Goal: Task Accomplishment & Management: Manage account settings

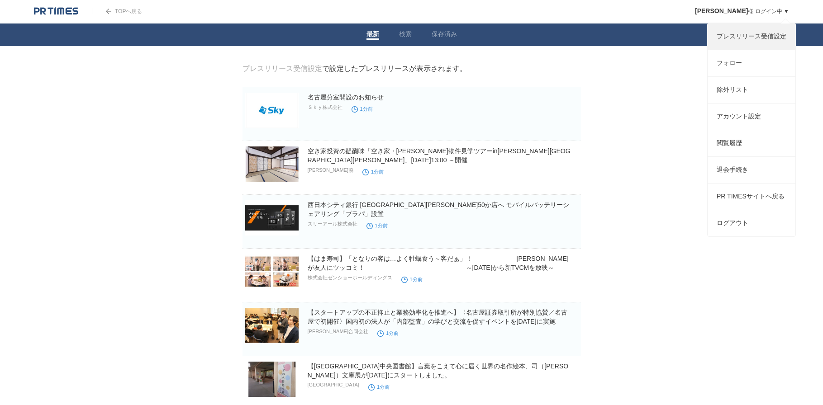
click at [760, 36] on link "プレスリリース受信設定" at bounding box center [751, 37] width 88 height 26
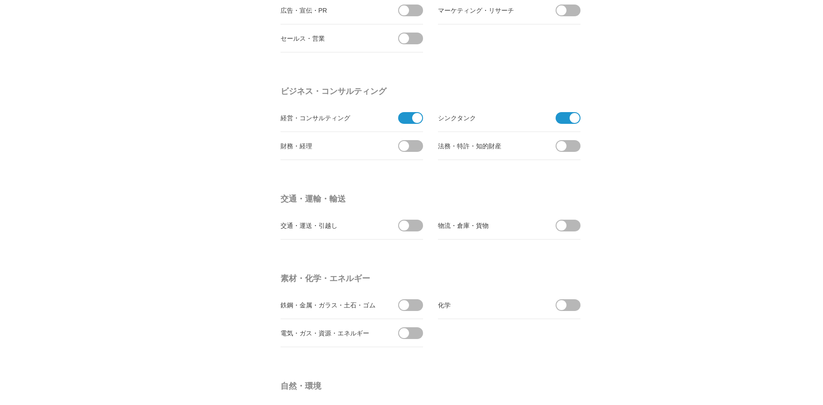
scroll to position [3145, 0]
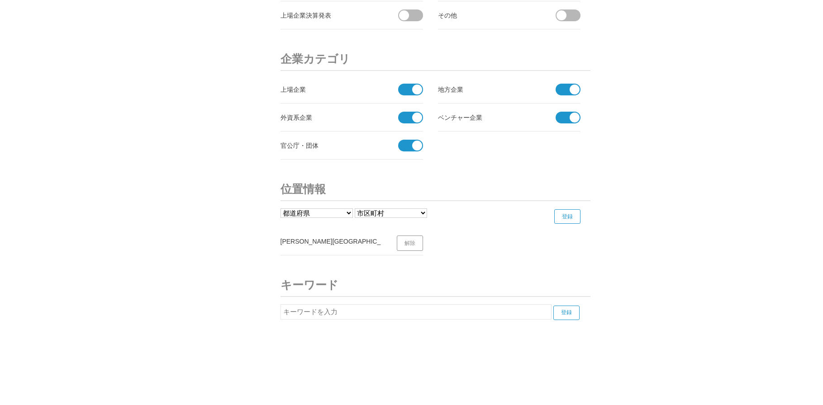
click at [412, 149] on span at bounding box center [407, 146] width 19 height 12
click at [0, 0] on input "checkbox" at bounding box center [0, 0] width 0 height 0
click at [412, 121] on span at bounding box center [407, 118] width 19 height 12
click at [0, 0] on input "checkbox" at bounding box center [0, 0] width 0 height 0
click at [422, 86] on li "上場企業" at bounding box center [351, 90] width 142 height 28
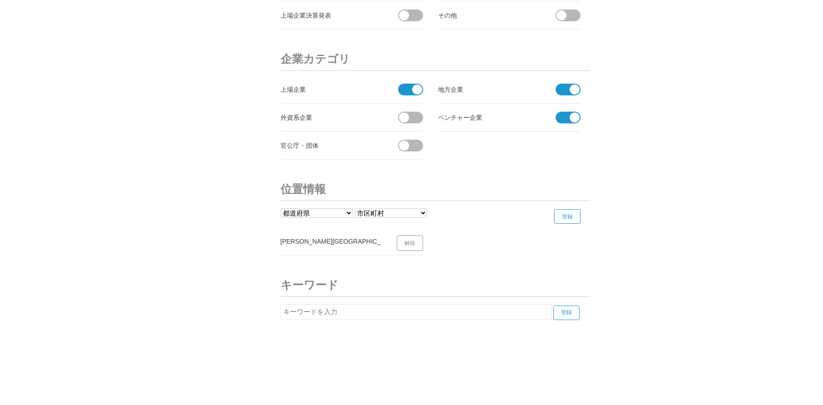
click at [408, 94] on span at bounding box center [407, 90] width 19 height 12
click at [0, 0] on input "checkbox" at bounding box center [0, 0] width 0 height 0
click at [576, 90] on span at bounding box center [574, 90] width 10 height 10
click at [0, 0] on input "checkbox" at bounding box center [0, 0] width 0 height 0
click at [575, 120] on span at bounding box center [574, 118] width 10 height 10
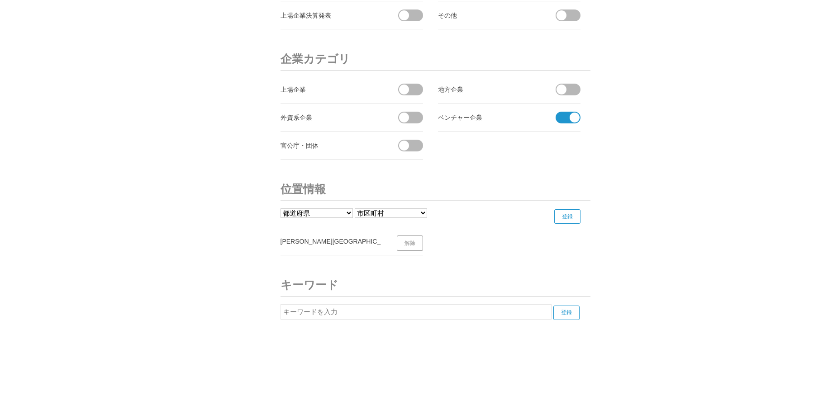
click at [0, 0] on input "checkbox" at bounding box center [0, 0] width 0 height 0
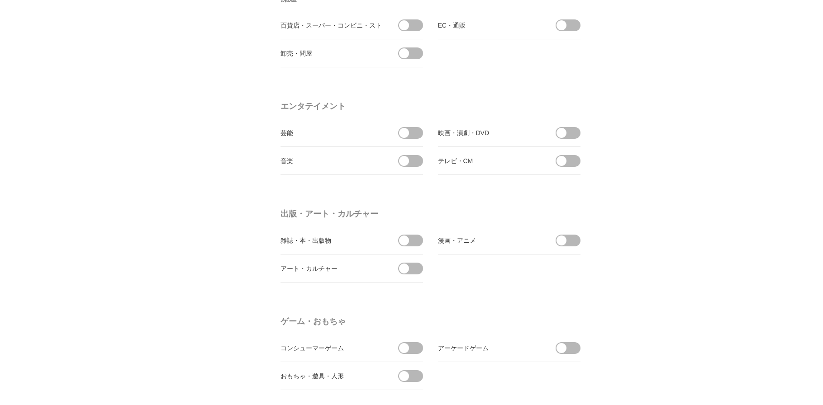
scroll to position [0, 0]
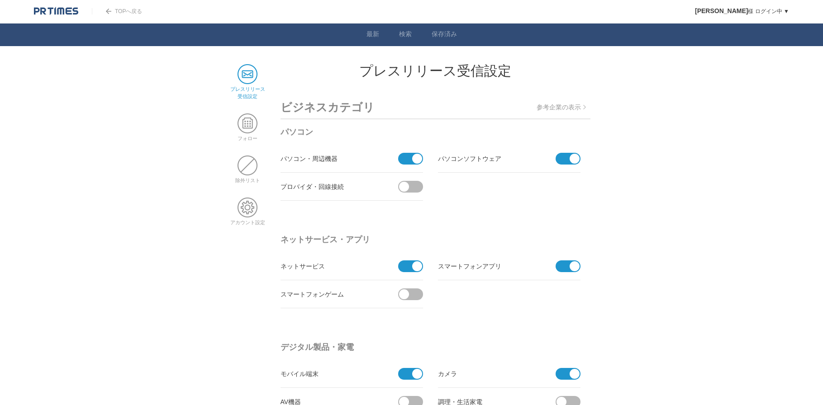
drag, startPoint x: 650, startPoint y: 274, endPoint x: 656, endPoint y: 16, distance: 257.8
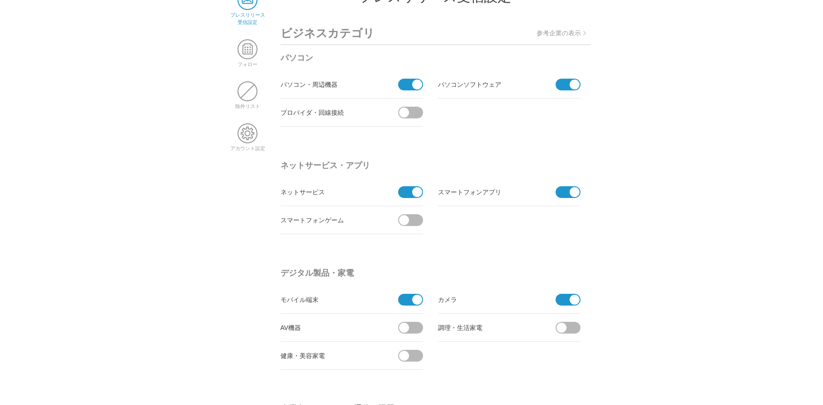
scroll to position [90, 0]
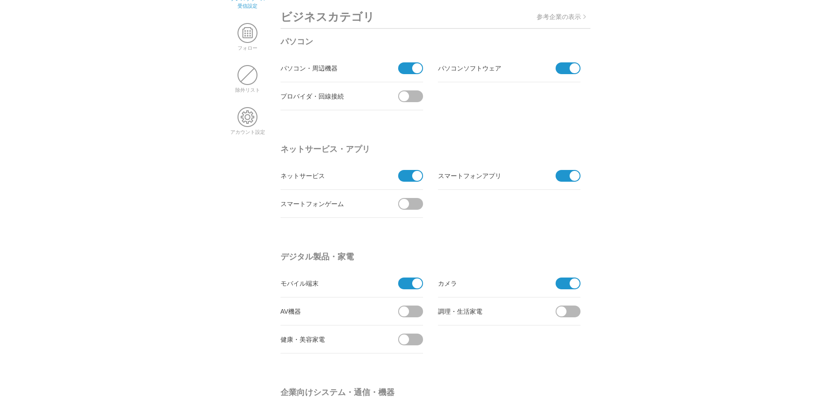
click at [572, 175] on span at bounding box center [574, 176] width 10 height 10
click at [0, 0] on input "checkbox" at bounding box center [0, 0] width 0 height 0
click at [403, 175] on span at bounding box center [407, 176] width 19 height 12
click at [0, 0] on input "checkbox" at bounding box center [0, 0] width 0 height 0
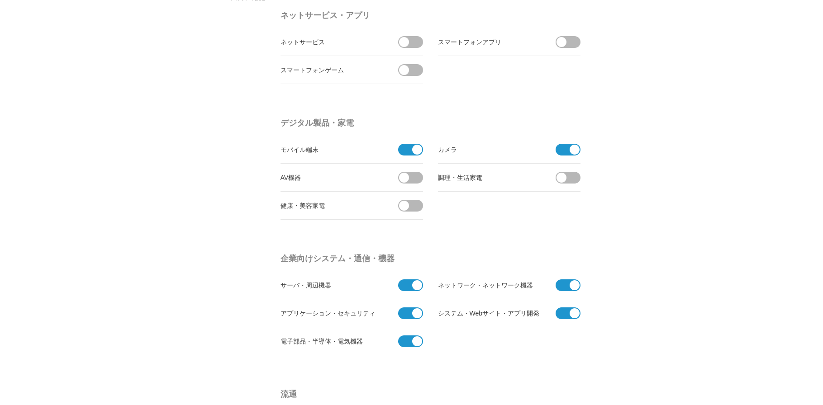
scroll to position [226, 0]
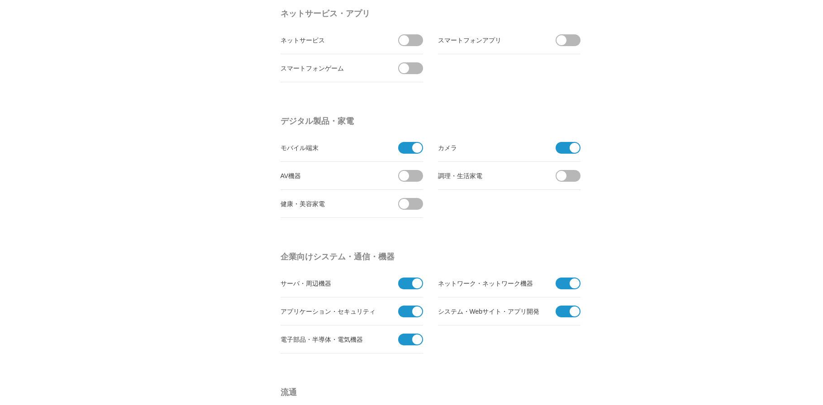
click at [569, 147] on span at bounding box center [574, 148] width 10 height 10
click at [0, 0] on input "checkbox" at bounding box center [0, 0] width 0 height 0
click at [405, 145] on span at bounding box center [407, 148] width 19 height 12
click at [0, 0] on input "checkbox" at bounding box center [0, 0] width 0 height 0
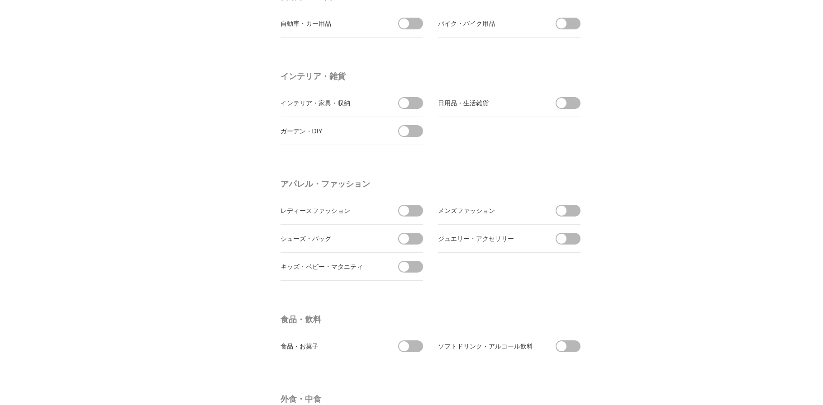
scroll to position [0, 0]
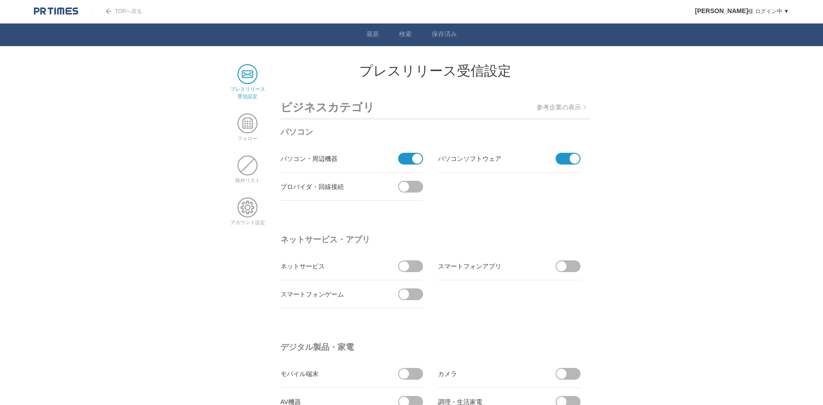
click at [568, 109] on p "参考企業の表示" at bounding box center [560, 108] width 49 height 8
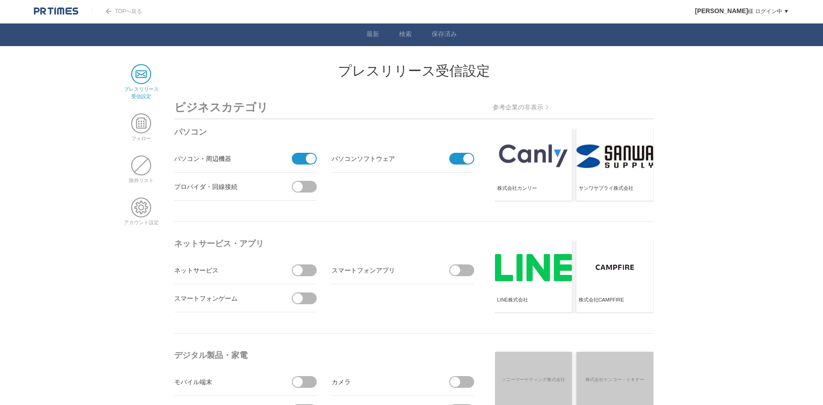
drag, startPoint x: 719, startPoint y: 118, endPoint x: 719, endPoint y: 133, distance: 14.9
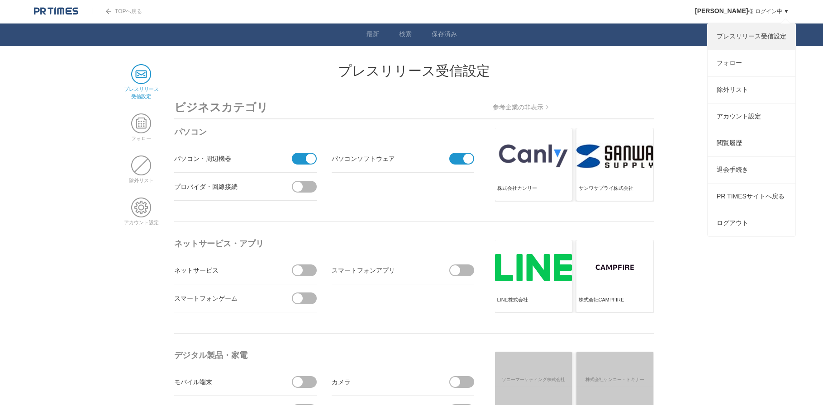
click at [744, 38] on link "プレスリリース受信設定" at bounding box center [751, 37] width 88 height 26
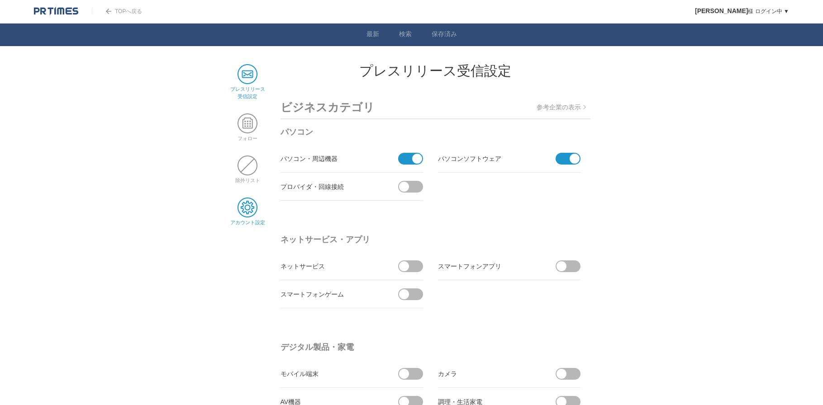
click at [253, 211] on span at bounding box center [247, 208] width 20 height 20
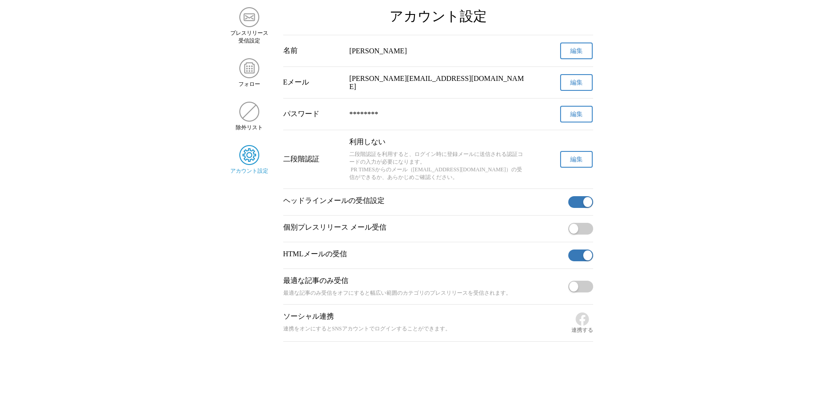
scroll to position [68, 0]
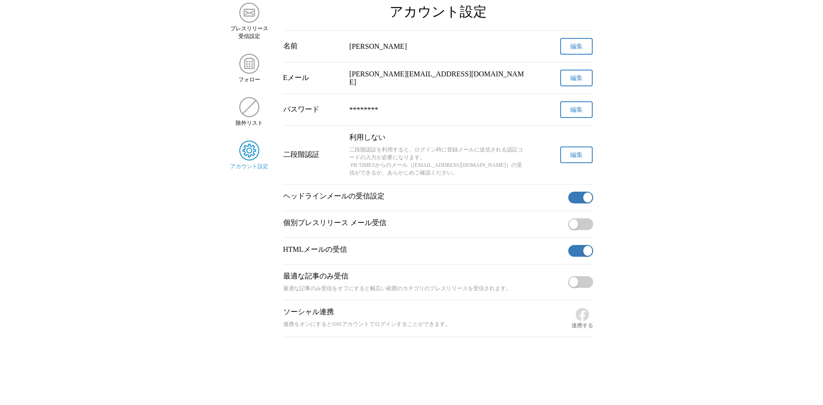
click at [583, 251] on button "button" at bounding box center [580, 251] width 25 height 12
click at [576, 250] on span "button" at bounding box center [573, 251] width 9 height 10
